Goal: Task Accomplishment & Management: Complete application form

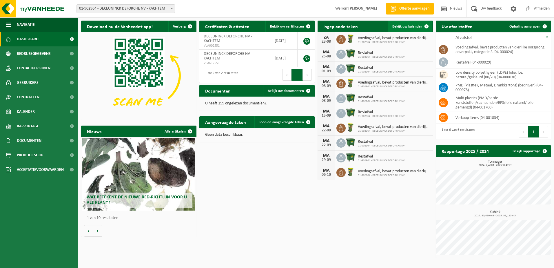
click at [417, 26] on span "Bekijk uw kalender" at bounding box center [408, 27] width 30 height 4
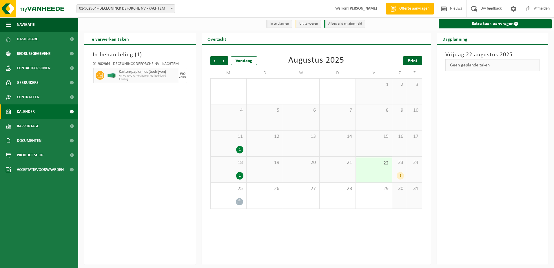
click at [411, 62] on span "Print" at bounding box center [413, 61] width 10 height 5
click at [224, 61] on span "Volgende" at bounding box center [223, 60] width 9 height 9
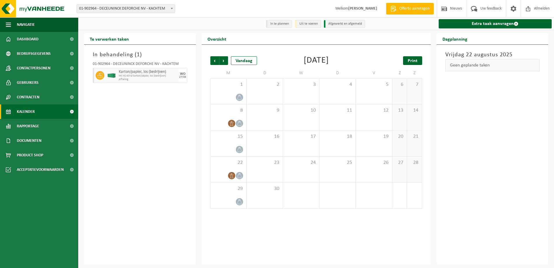
click at [413, 61] on span "Print" at bounding box center [413, 61] width 10 height 5
click at [224, 59] on span "Volgende" at bounding box center [223, 60] width 9 height 9
click at [415, 61] on span "Print" at bounding box center [413, 61] width 10 height 5
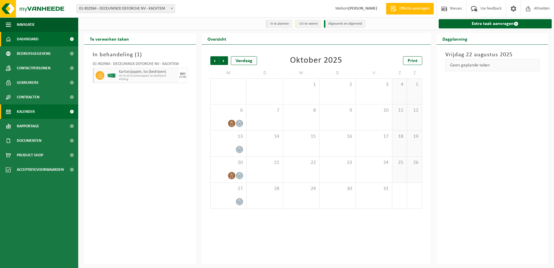
click at [38, 41] on span "Dashboard" at bounding box center [28, 39] width 22 height 14
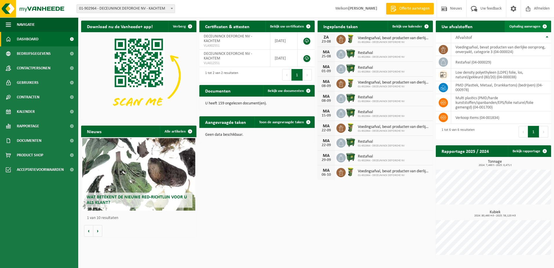
click at [527, 27] on span "Ophaling aanvragen" at bounding box center [525, 27] width 31 height 4
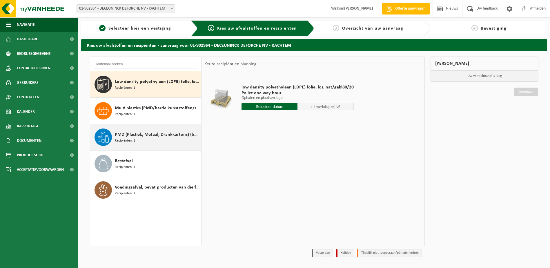
click at [130, 139] on span "Recipiënten: 1" at bounding box center [125, 141] width 20 height 6
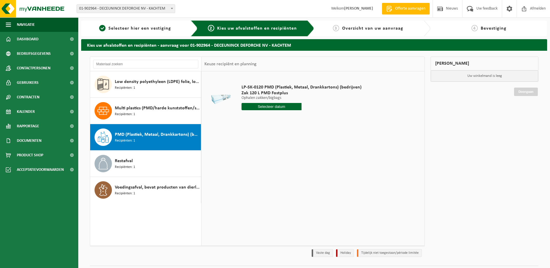
click at [267, 106] on input "text" at bounding box center [272, 106] width 60 height 7
click at [308, 120] on icon at bounding box center [307, 119] width 9 height 9
click at [247, 139] on div "1" at bounding box center [247, 139] width 10 height 9
type input "Van 2025-09-01"
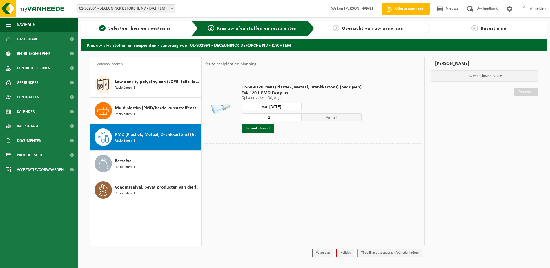
click at [318, 118] on span "Aantal" at bounding box center [332, 117] width 60 height 8
drag, startPoint x: 270, startPoint y: 117, endPoint x: 267, endPoint y: 117, distance: 3.2
click at [267, 117] on input "1" at bounding box center [272, 117] width 60 height 8
type input "20"
click at [322, 130] on div "In winkelmand" at bounding box center [302, 128] width 120 height 9
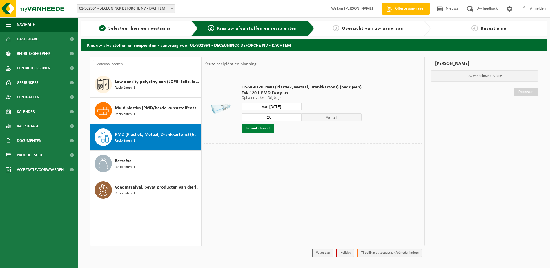
click at [264, 129] on button "In winkelmand" at bounding box center [258, 128] width 32 height 9
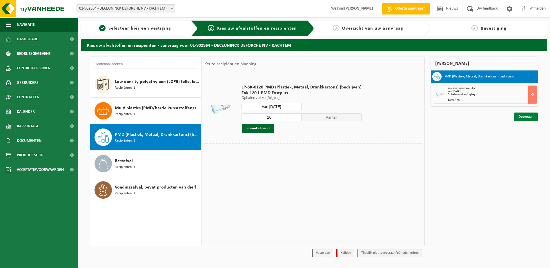
click at [527, 116] on link "Doorgaan" at bounding box center [526, 116] width 24 height 8
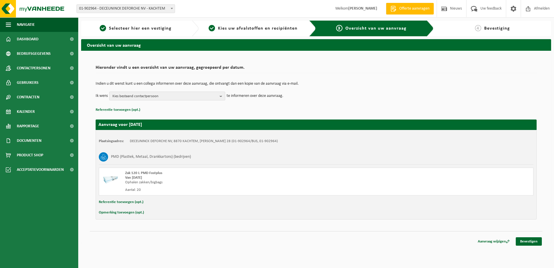
click at [221, 97] on b "button" at bounding box center [222, 96] width 5 height 8
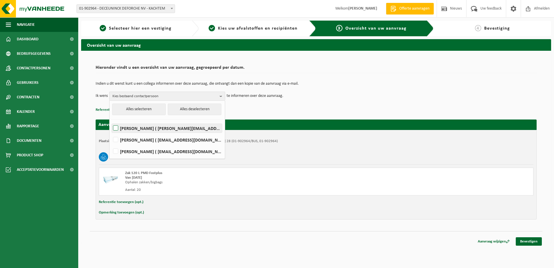
click at [117, 127] on label "[PERSON_NAME] ( [PERSON_NAME][EMAIL_ADDRESS][DOMAIN_NAME] )" at bounding box center [167, 128] width 110 height 9
click at [111, 121] on input "Dave De Backer ( dave@dcdf.be )" at bounding box center [111, 121] width 0 height 0
checkbox input "true"
click at [153, 110] on button "Alles selecteren" at bounding box center [139, 110] width 54 height 12
checkbox input "true"
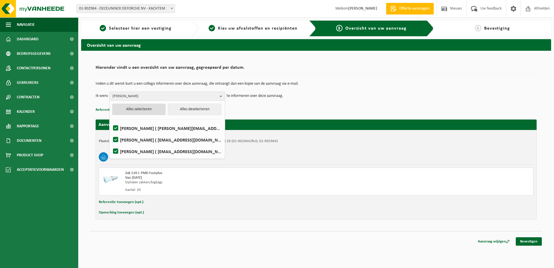
checkbox input "true"
click at [527, 241] on link "Bevestigen" at bounding box center [529, 241] width 26 height 8
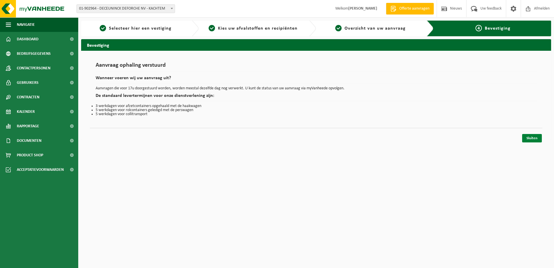
click at [531, 139] on link "Sluiten" at bounding box center [532, 138] width 20 height 8
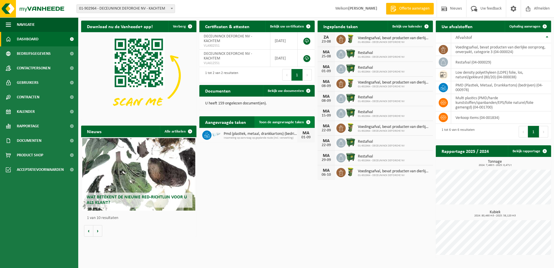
click at [288, 124] on span "Toon de aangevraagde taken" at bounding box center [281, 122] width 45 height 4
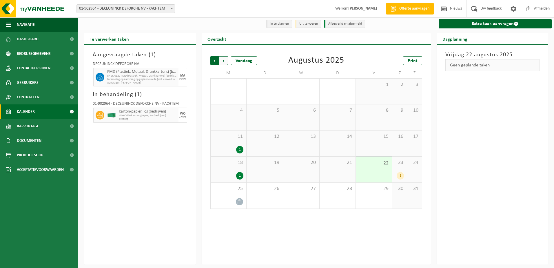
click at [224, 61] on span "Volgende" at bounding box center [223, 60] width 9 height 9
